Goal: Information Seeking & Learning: Learn about a topic

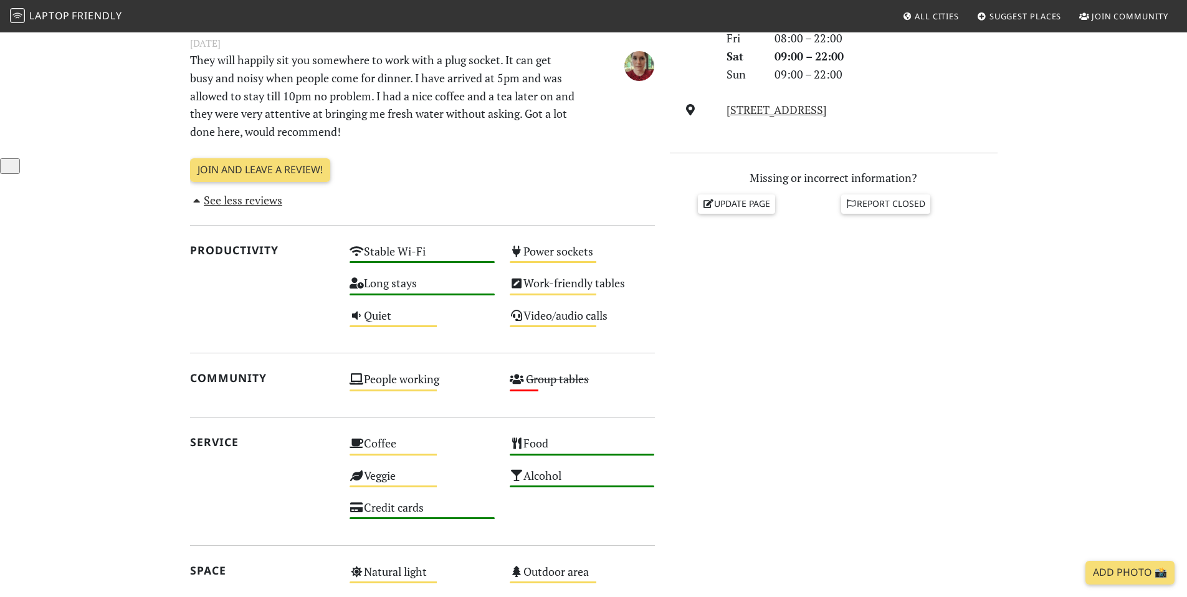
scroll to position [419, 0]
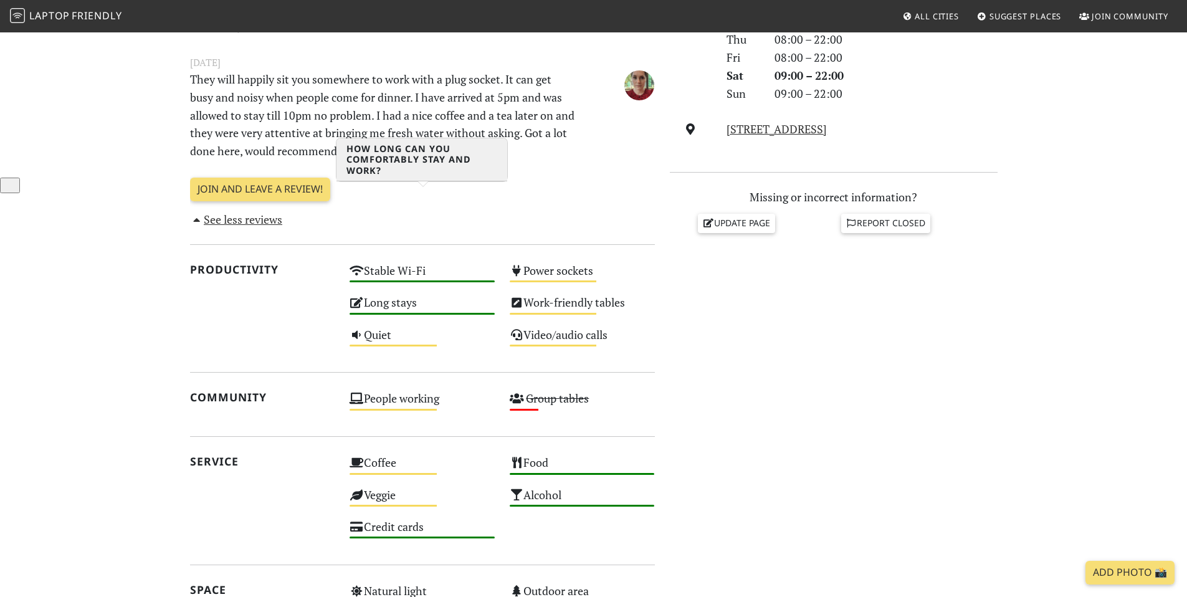
click at [420, 292] on div "Long stays High" at bounding box center [422, 308] width 160 height 32
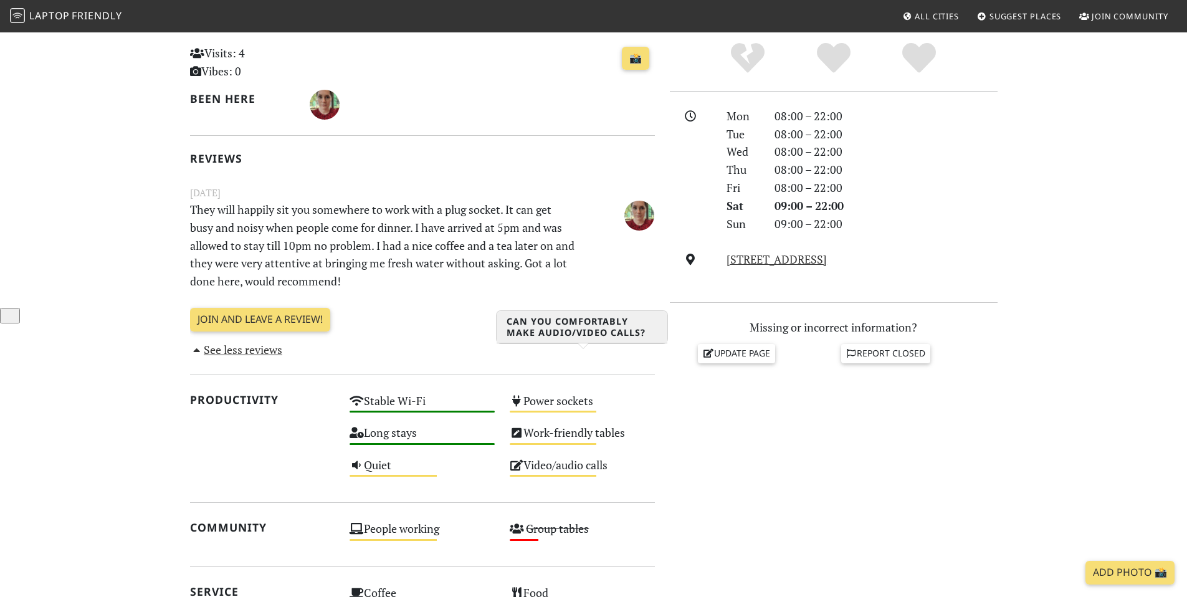
scroll to position [0, 0]
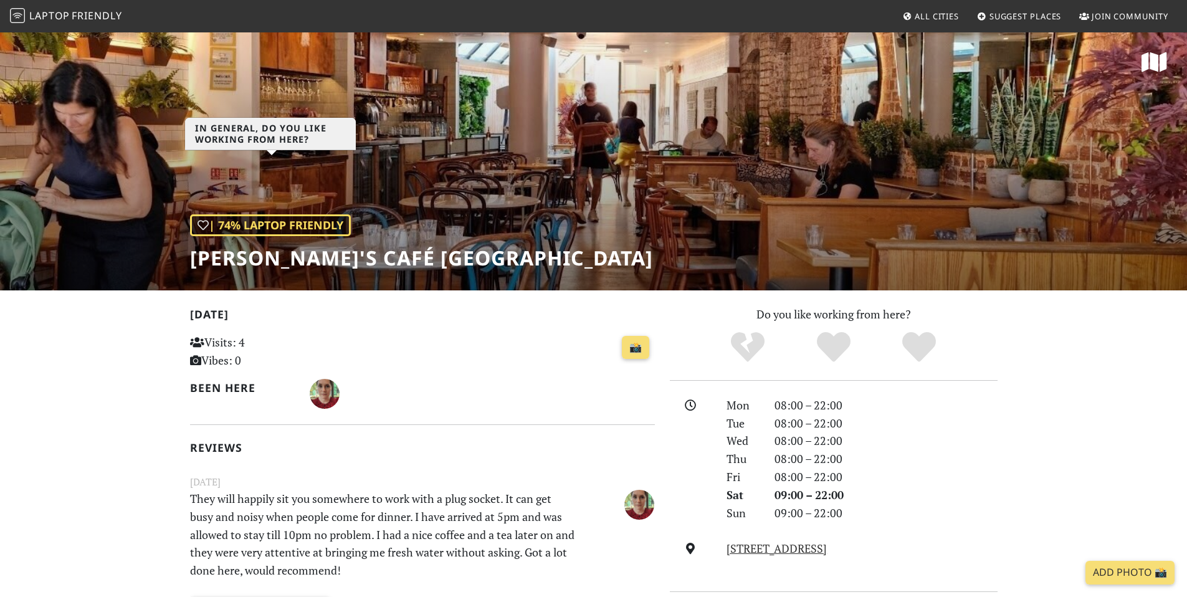
click at [272, 214] on div "| 74% Laptop Friendly" at bounding box center [270, 225] width 161 height 22
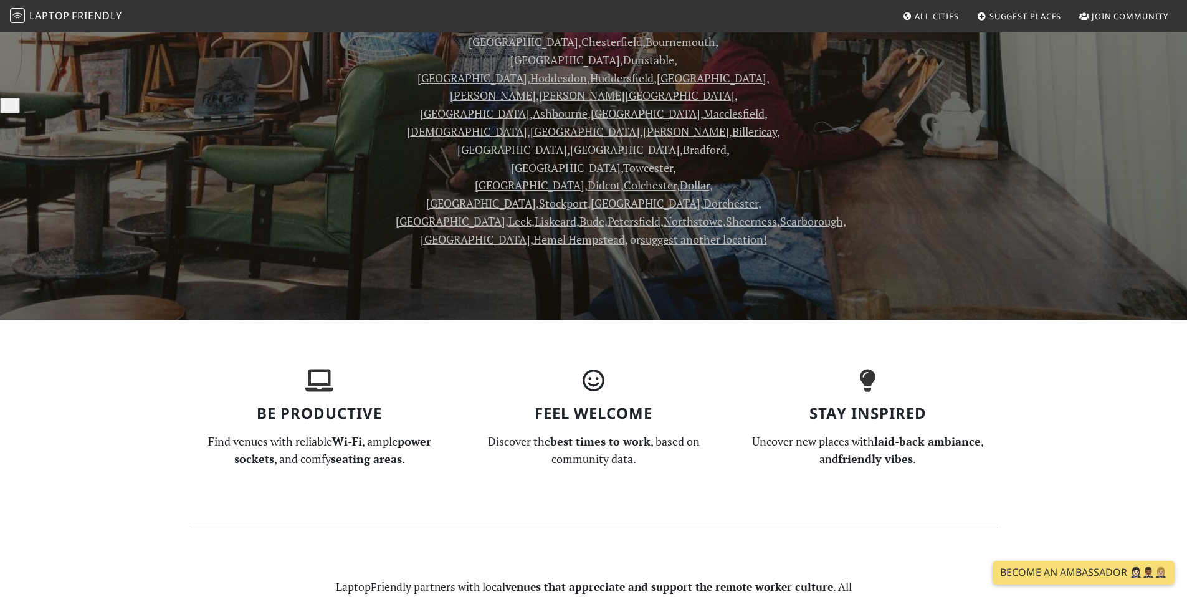
scroll to position [749, 0]
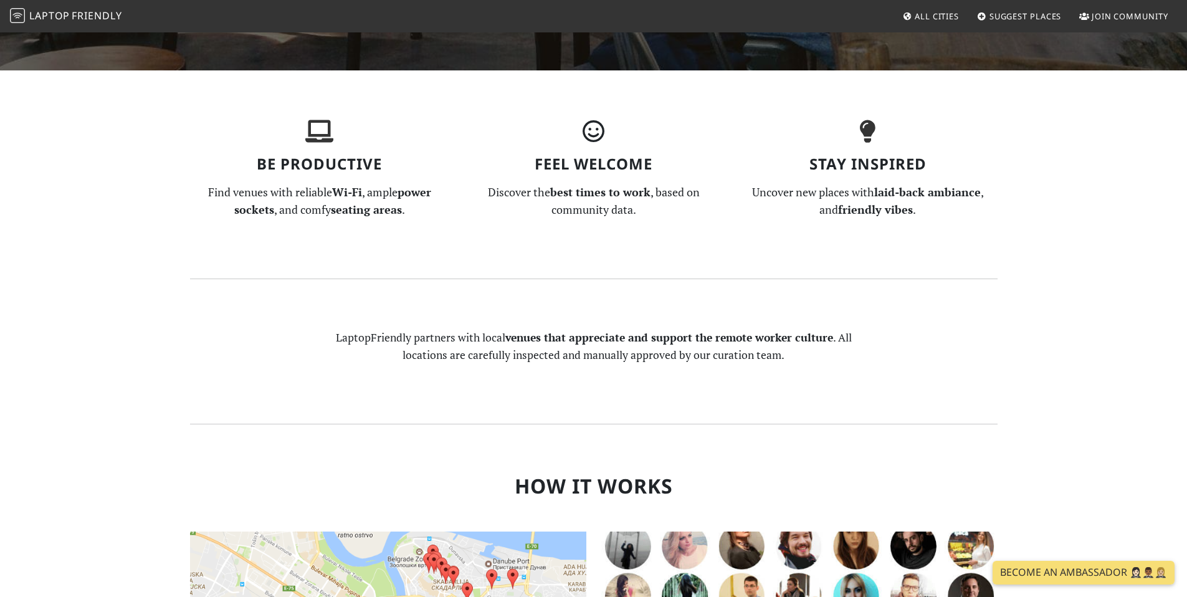
click at [522, 532] on img at bounding box center [388, 597] width 396 height 130
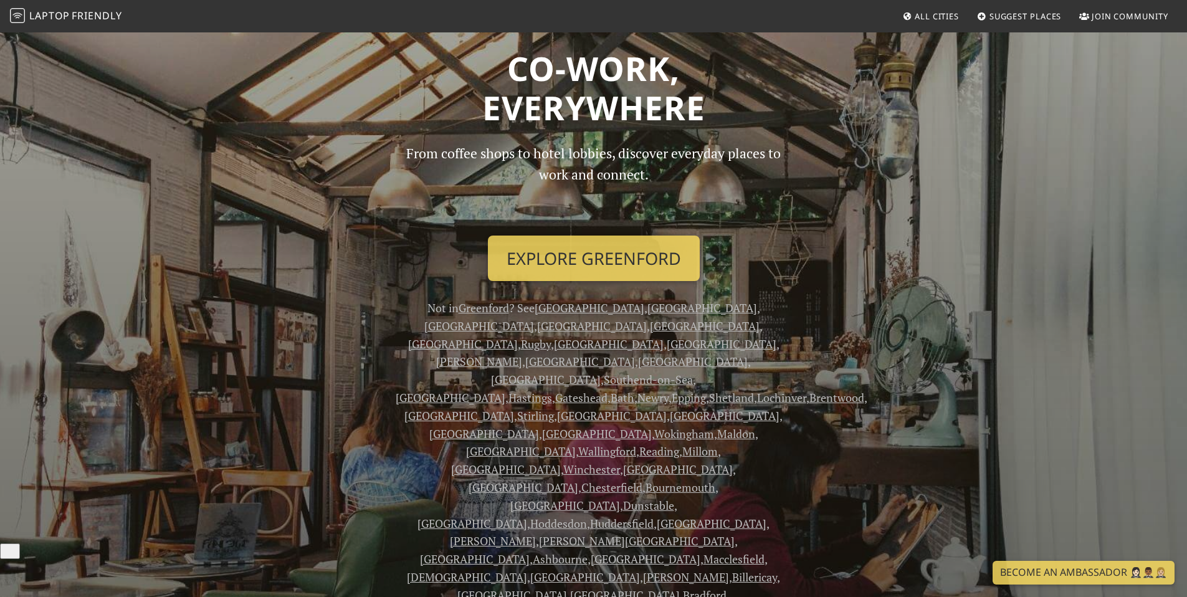
scroll to position [0, 0]
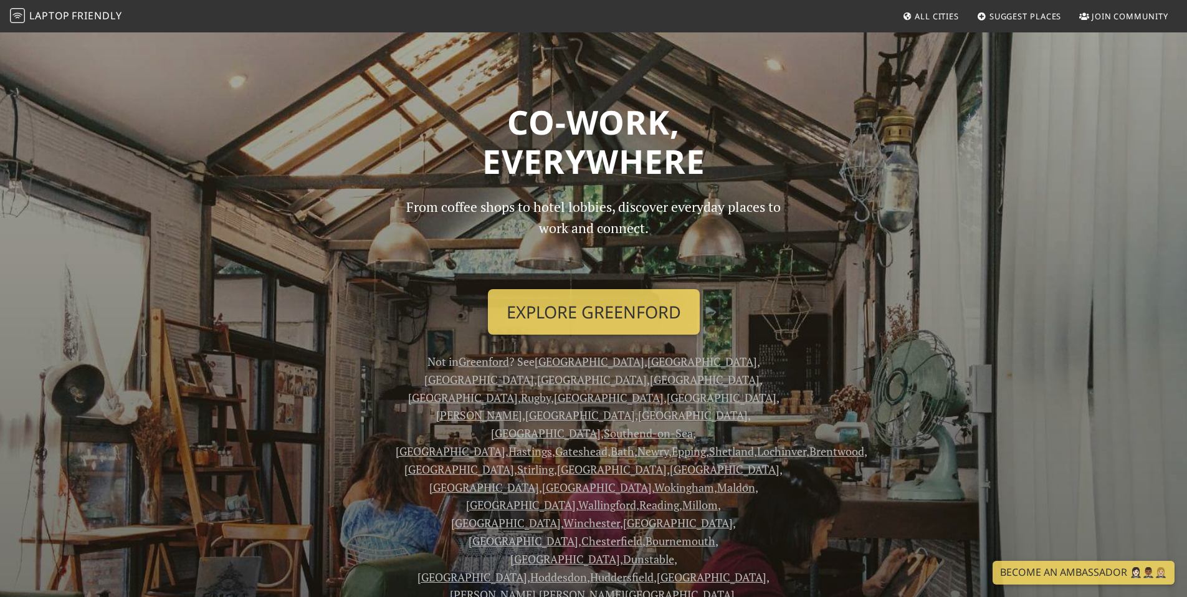
click at [648, 354] on link "[GEOGRAPHIC_DATA]" at bounding box center [703, 361] width 110 height 15
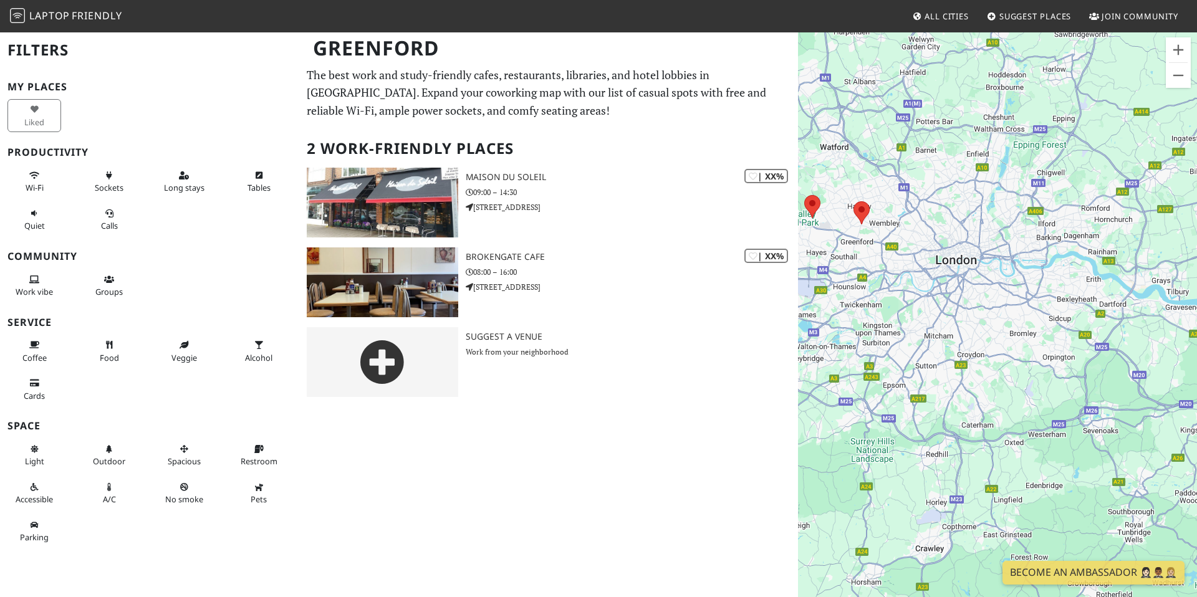
drag, startPoint x: 1078, startPoint y: 141, endPoint x: 870, endPoint y: 163, distance: 209.3
click at [870, 163] on div at bounding box center [997, 329] width 399 height 597
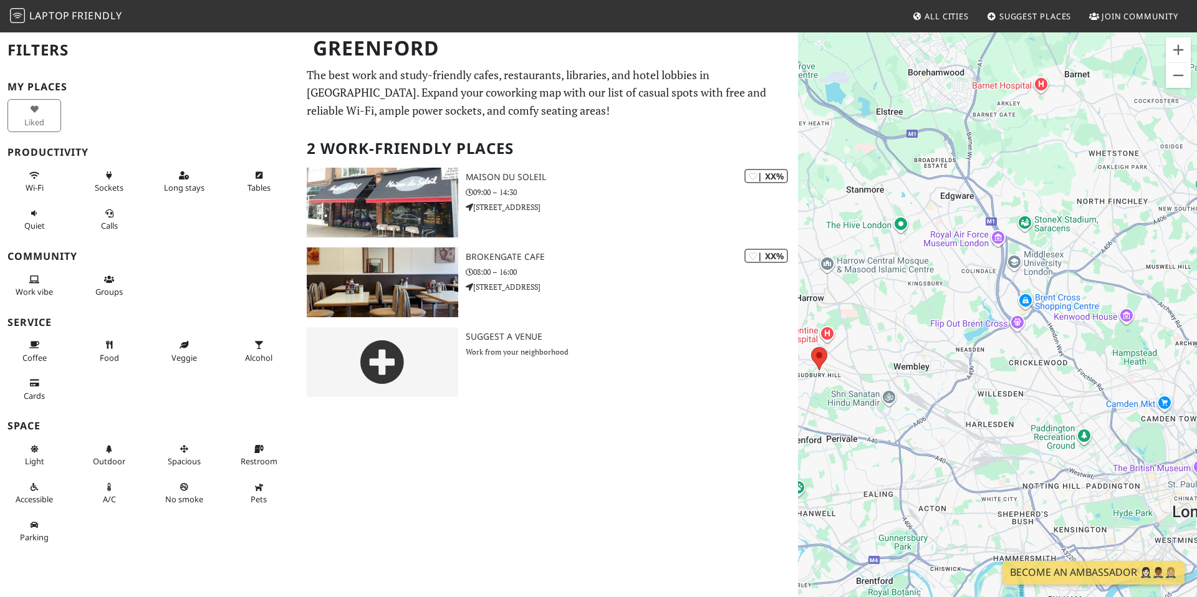
drag, startPoint x: 924, startPoint y: 148, endPoint x: 1027, endPoint y: 148, distance: 102.2
click at [1027, 148] on div at bounding box center [997, 329] width 399 height 597
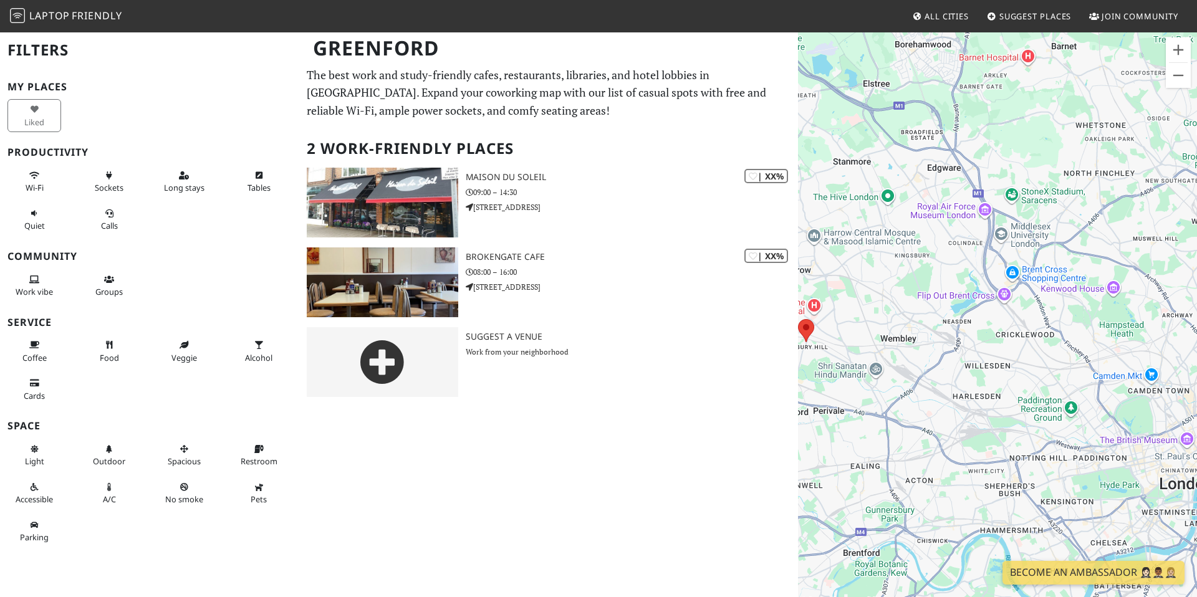
drag, startPoint x: 932, startPoint y: 251, endPoint x: 919, endPoint y: 221, distance: 32.1
click at [919, 221] on div at bounding box center [997, 329] width 399 height 597
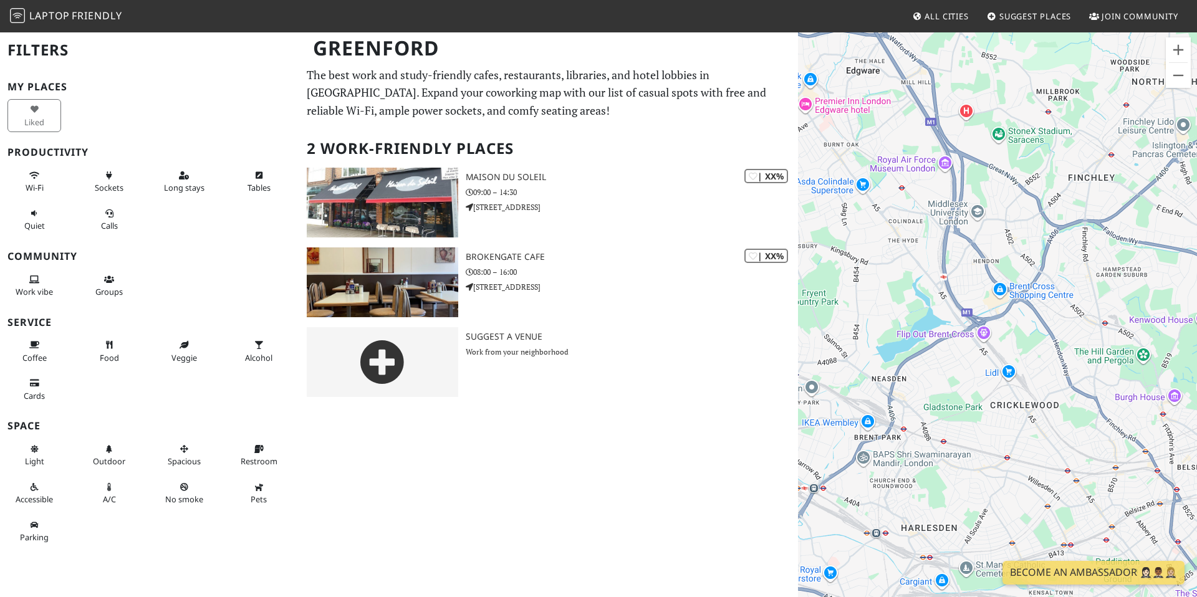
drag, startPoint x: 1114, startPoint y: 189, endPoint x: 1030, endPoint y: 157, distance: 90.0
click at [1030, 157] on div at bounding box center [997, 329] width 399 height 597
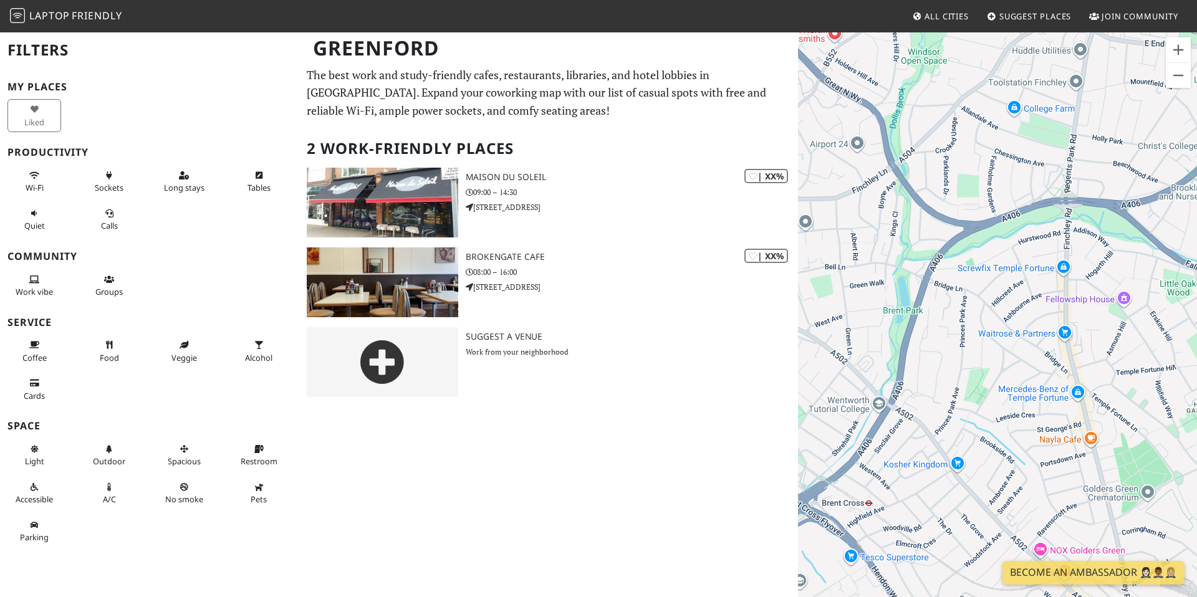
drag, startPoint x: 1127, startPoint y: 227, endPoint x: 957, endPoint y: 343, distance: 205.7
click at [957, 343] on div at bounding box center [997, 329] width 399 height 597
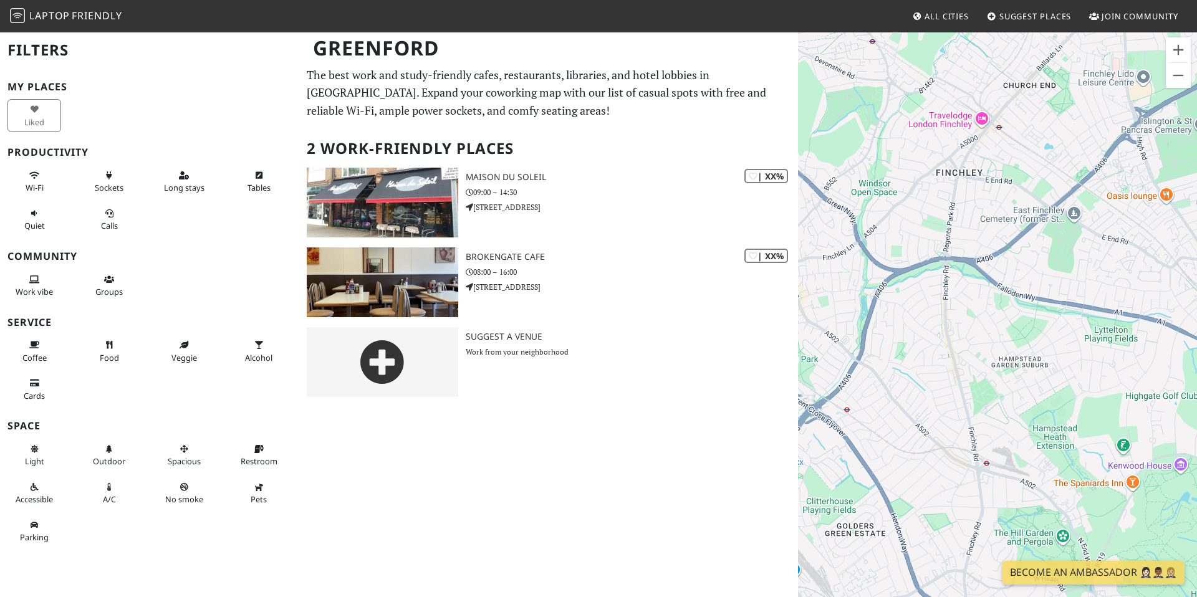
drag, startPoint x: 1086, startPoint y: 301, endPoint x: 1007, endPoint y: 296, distance: 79.3
click at [1007, 296] on div at bounding box center [997, 329] width 399 height 597
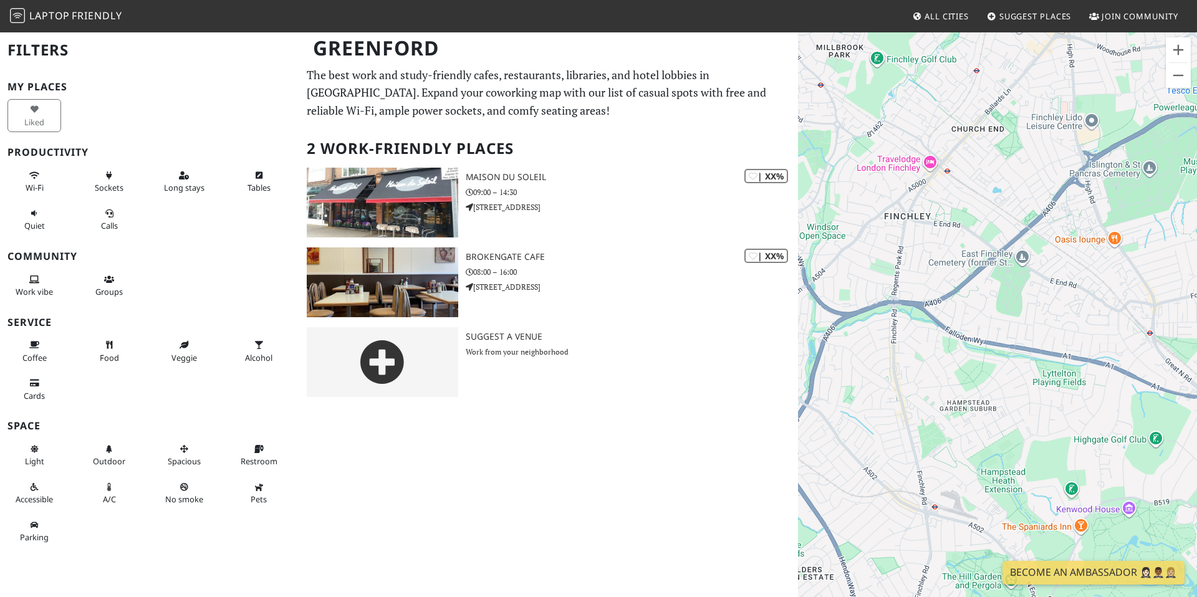
drag, startPoint x: 1065, startPoint y: 240, endPoint x: 1017, endPoint y: 286, distance: 66.6
click at [1017, 286] on div at bounding box center [997, 329] width 399 height 597
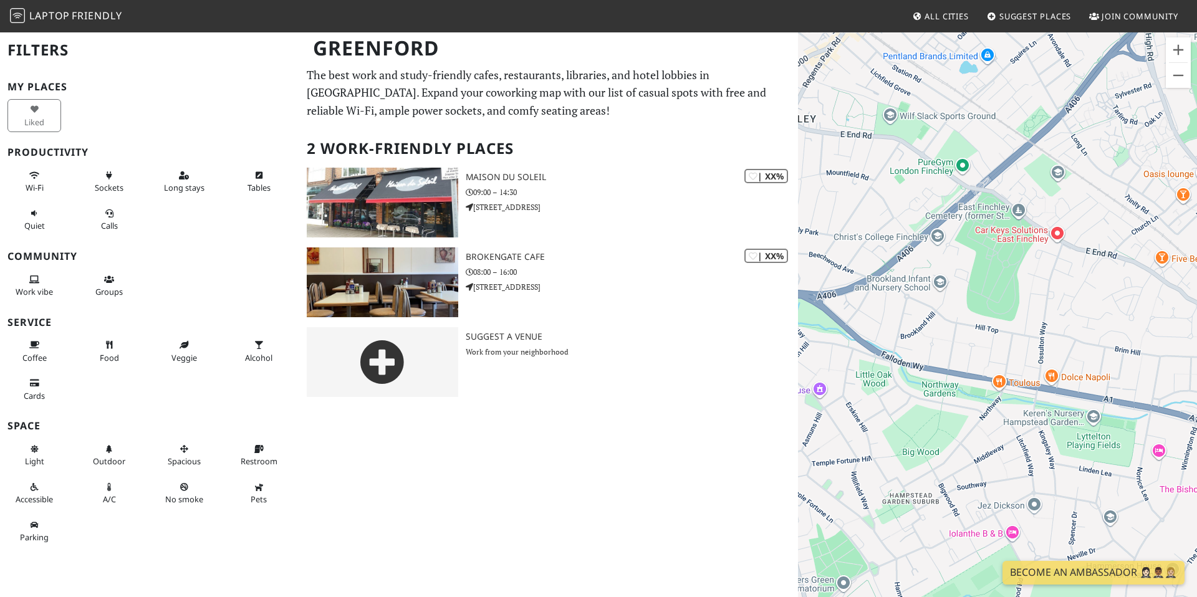
drag, startPoint x: 1016, startPoint y: 212, endPoint x: 1014, endPoint y: 182, distance: 30.0
click at [1014, 182] on div at bounding box center [997, 329] width 399 height 597
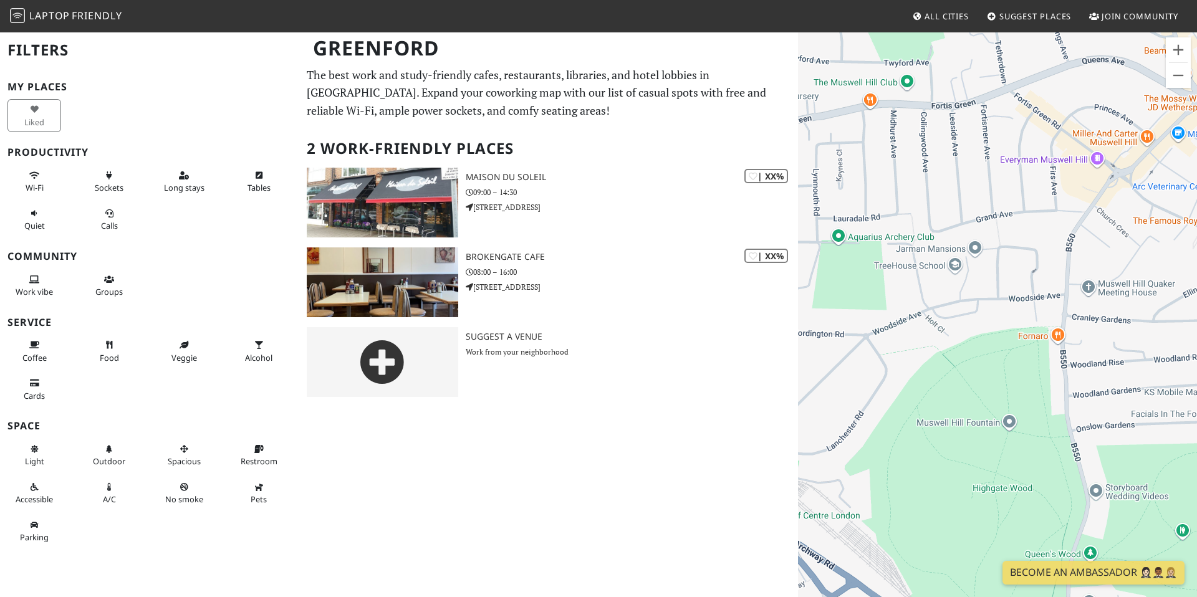
drag, startPoint x: 971, startPoint y: 320, endPoint x: 1000, endPoint y: 277, distance: 52.2
click at [1000, 277] on div at bounding box center [997, 329] width 399 height 597
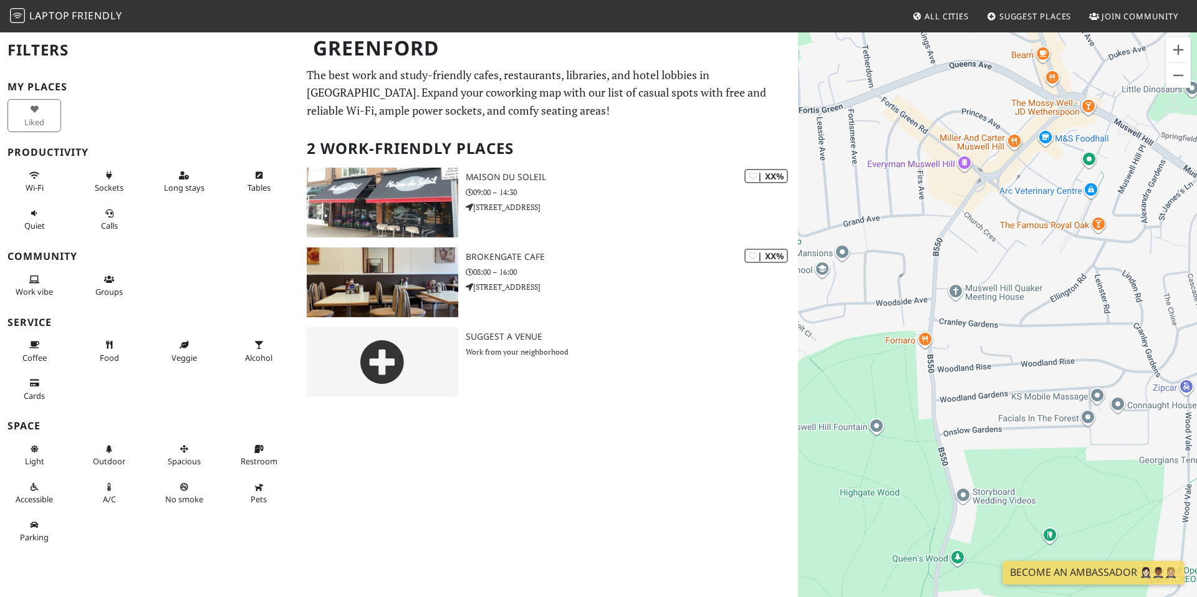
drag, startPoint x: 1047, startPoint y: 231, endPoint x: 865, endPoint y: 226, distance: 182.1
click at [884, 232] on div at bounding box center [997, 329] width 399 height 597
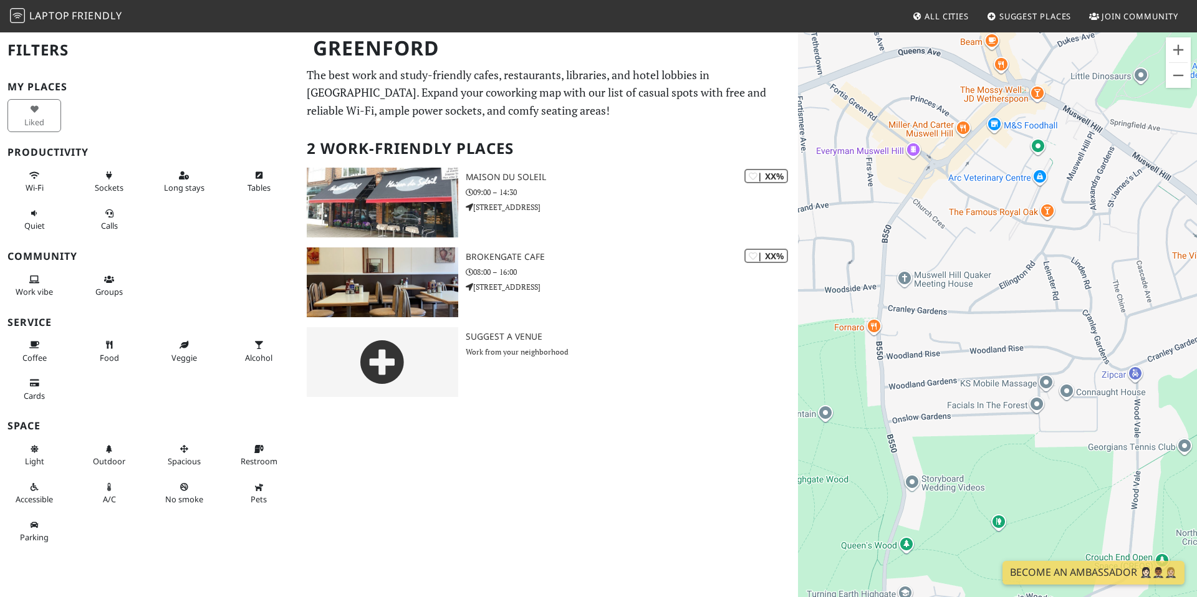
drag, startPoint x: 855, startPoint y: 221, endPoint x: 829, endPoint y: 203, distance: 31.5
click at [829, 203] on div at bounding box center [997, 329] width 399 height 597
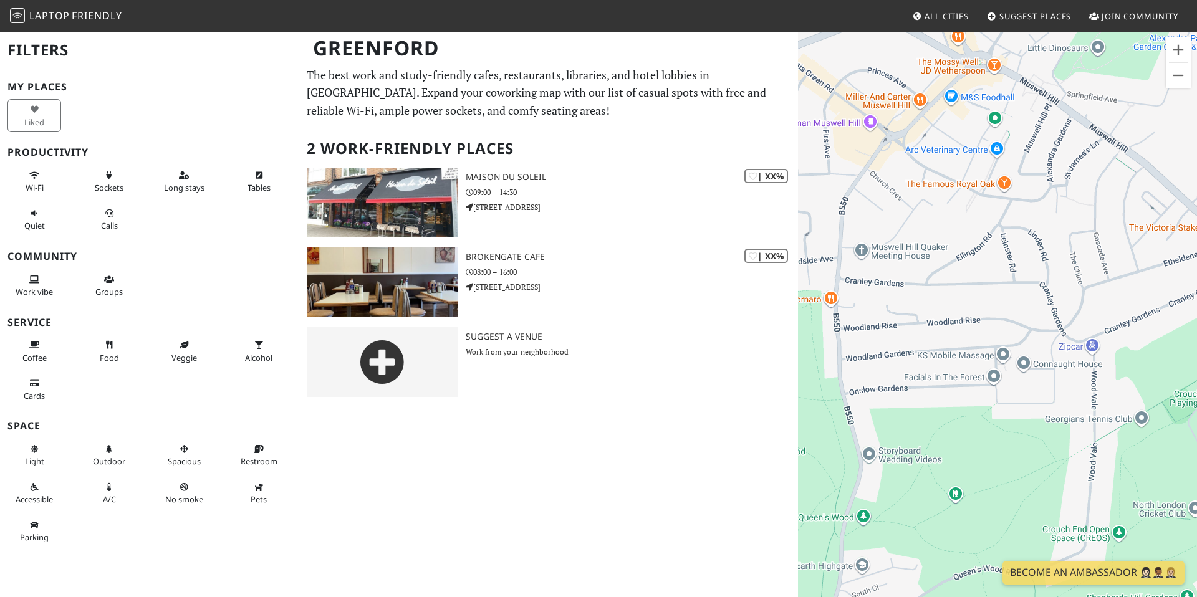
click at [886, 241] on div at bounding box center [997, 329] width 399 height 597
click at [898, 250] on div at bounding box center [997, 329] width 399 height 597
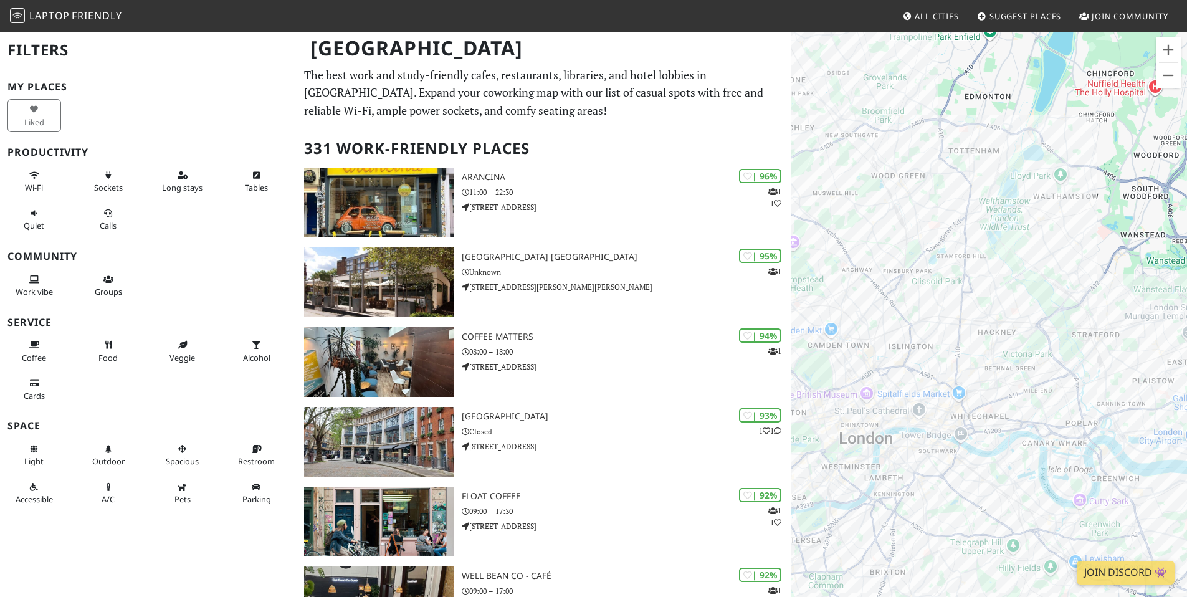
drag, startPoint x: 1030, startPoint y: 322, endPoint x: 1062, endPoint y: 251, distance: 77.5
click at [1062, 251] on div at bounding box center [990, 329] width 396 height 597
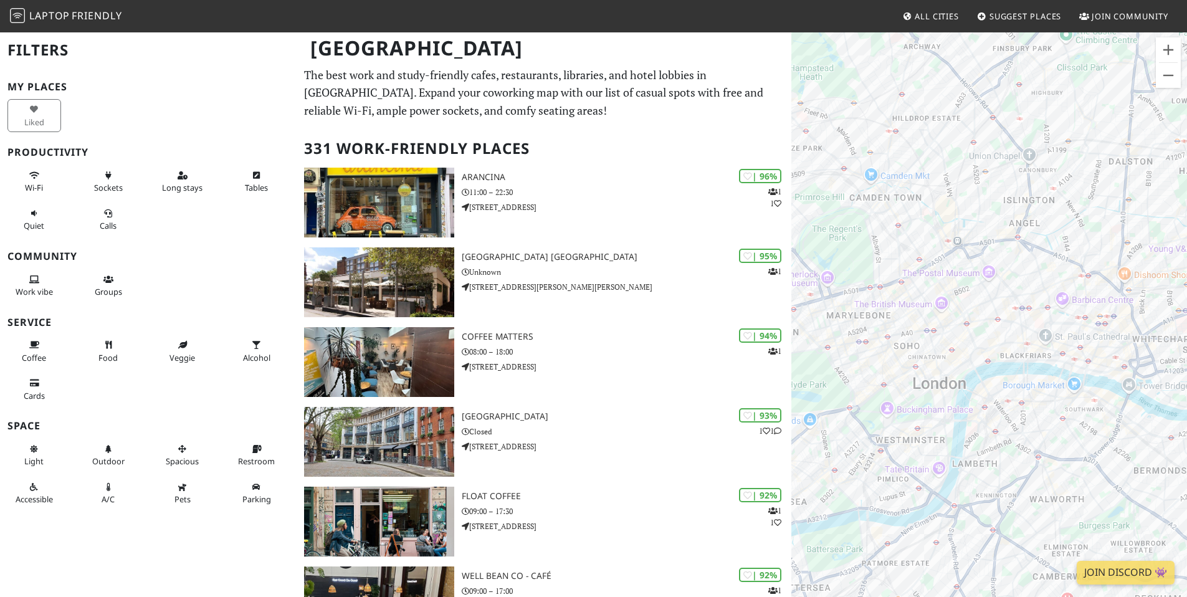
drag, startPoint x: 886, startPoint y: 383, endPoint x: 1142, endPoint y: 188, distance: 321.5
click at [1142, 188] on div at bounding box center [990, 329] width 396 height 597
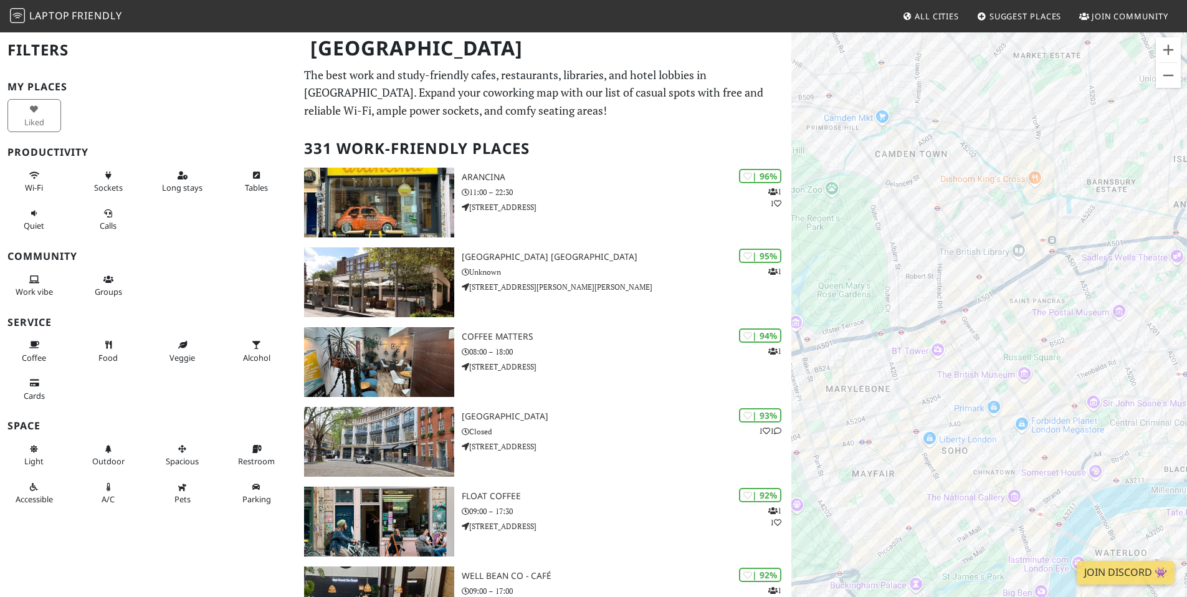
drag, startPoint x: 984, startPoint y: 249, endPoint x: 1108, endPoint y: 271, distance: 126.7
click at [1108, 271] on div at bounding box center [990, 329] width 396 height 597
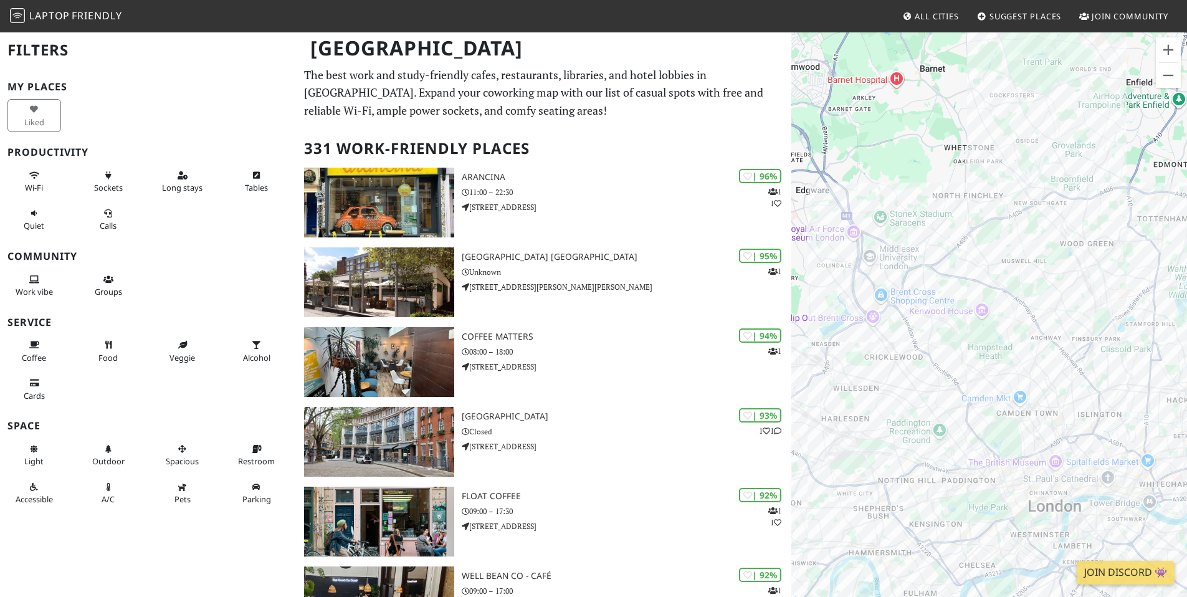
drag, startPoint x: 883, startPoint y: 257, endPoint x: 909, endPoint y: 405, distance: 149.9
click at [909, 405] on div at bounding box center [990, 329] width 396 height 597
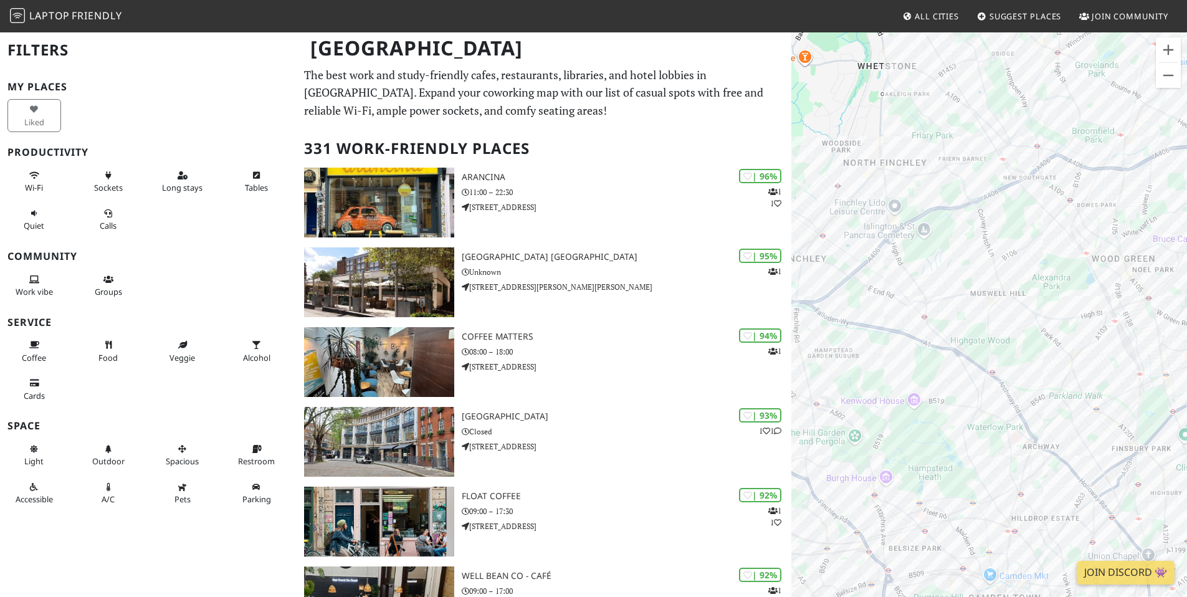
drag, startPoint x: 1073, startPoint y: 272, endPoint x: 936, endPoint y: 364, distance: 165.4
click at [935, 365] on div at bounding box center [990, 329] width 396 height 597
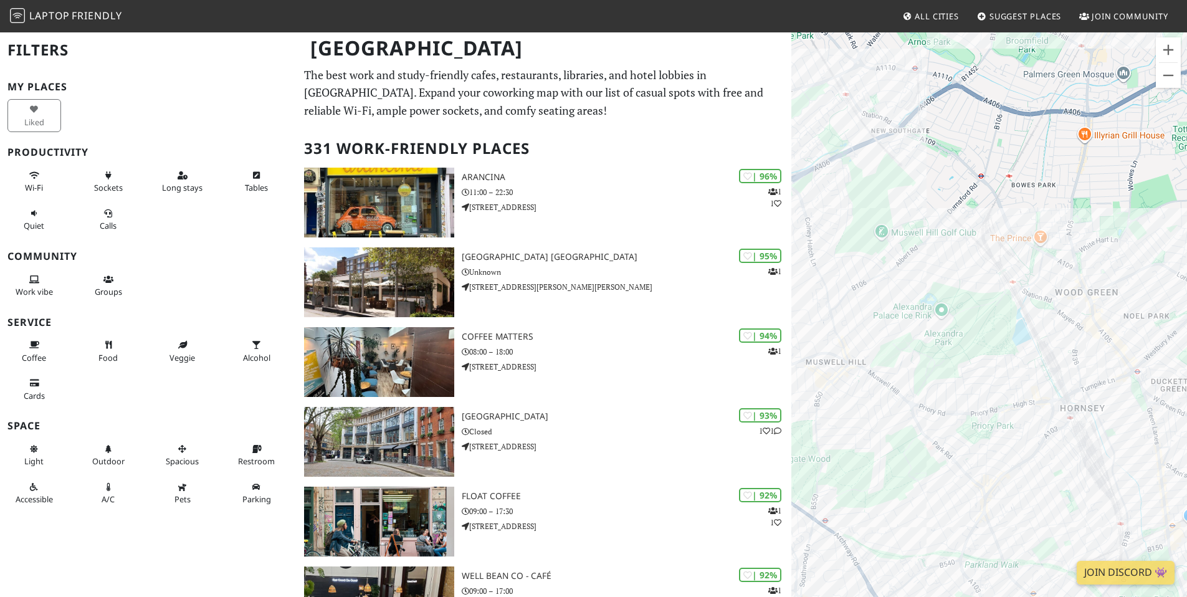
drag, startPoint x: 855, startPoint y: 396, endPoint x: 972, endPoint y: 375, distance: 119.1
click at [972, 375] on div at bounding box center [990, 329] width 396 height 597
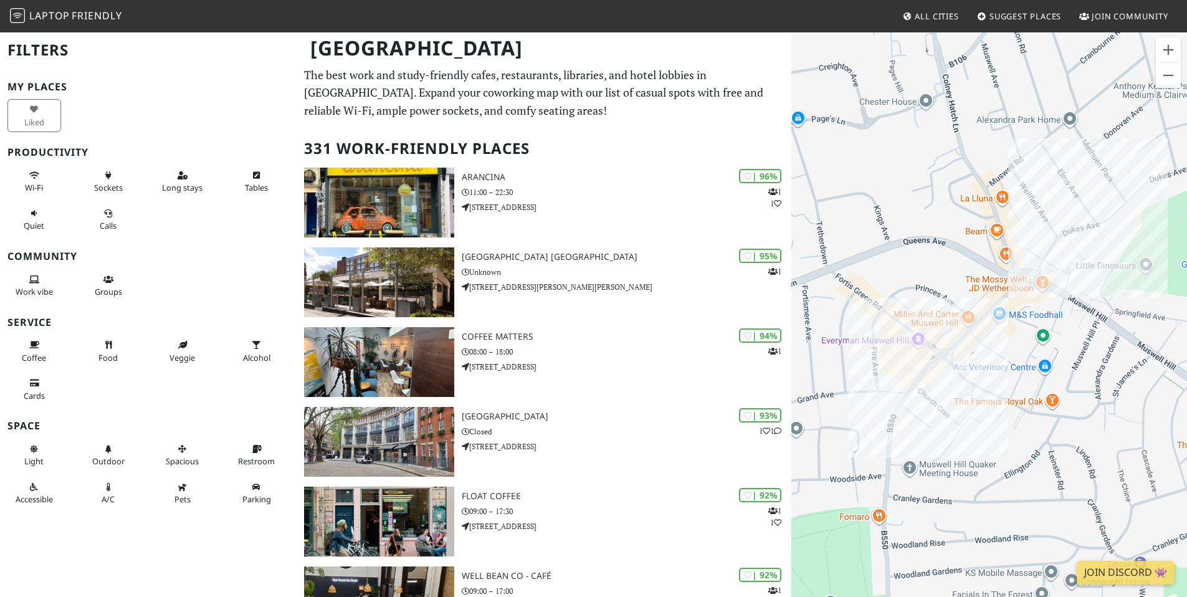
drag, startPoint x: 1048, startPoint y: 350, endPoint x: 918, endPoint y: 436, distance: 156.3
click at [917, 443] on div at bounding box center [990, 329] width 396 height 597
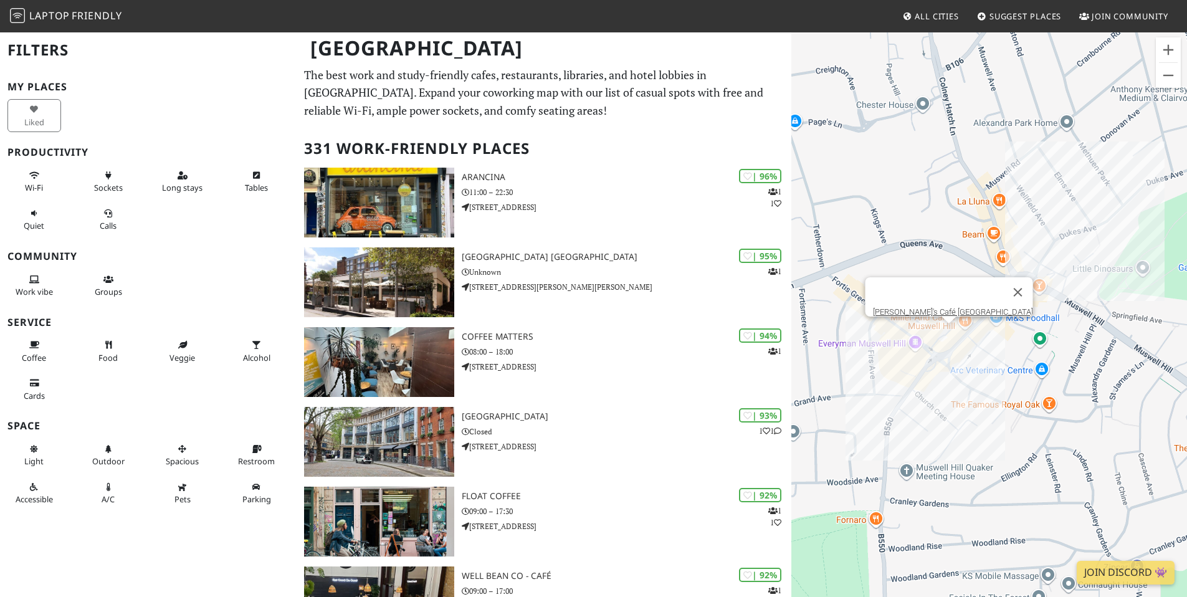
click at [949, 326] on div "Bob's Café Muswell Hill" at bounding box center [990, 329] width 396 height 597
click at [1037, 274] on div "Bob's Café Muswell Hill The Mossy Well" at bounding box center [990, 329] width 396 height 597
click at [1038, 257] on link "The Mossy Well" at bounding box center [1042, 261] width 57 height 9
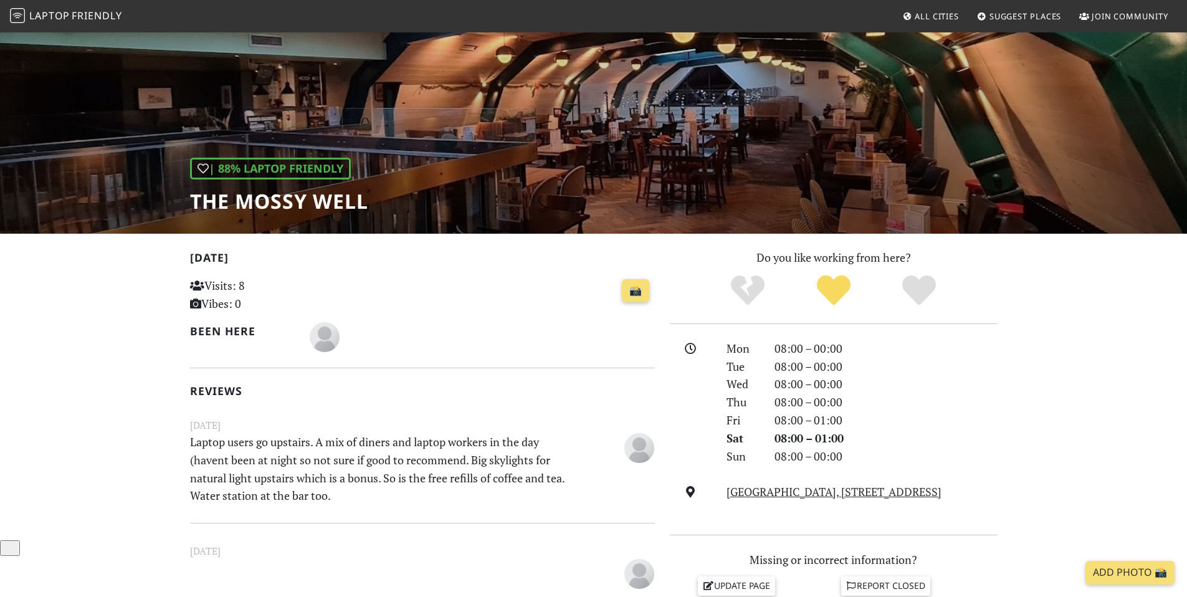
scroll to position [481, 0]
